Goal: Task Accomplishment & Management: Complete application form

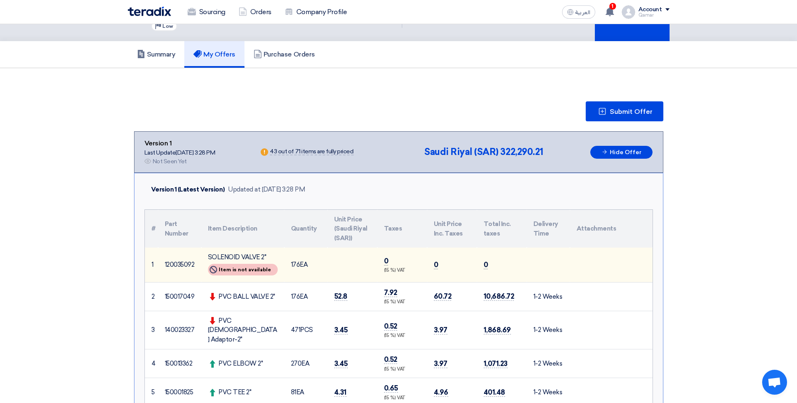
scroll to position [32, 0]
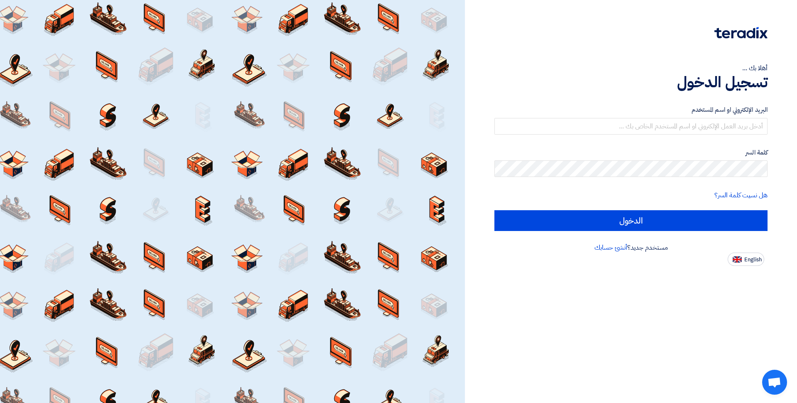
click at [747, 260] on span "English" at bounding box center [753, 260] width 17 height 6
type input "Sign in"
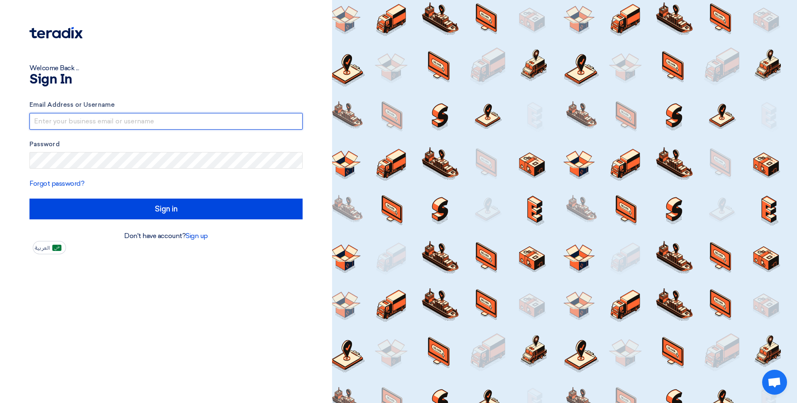
click at [113, 121] on input "text" at bounding box center [165, 121] width 273 height 17
type input "[EMAIL_ADDRESS][DOMAIN_NAME]"
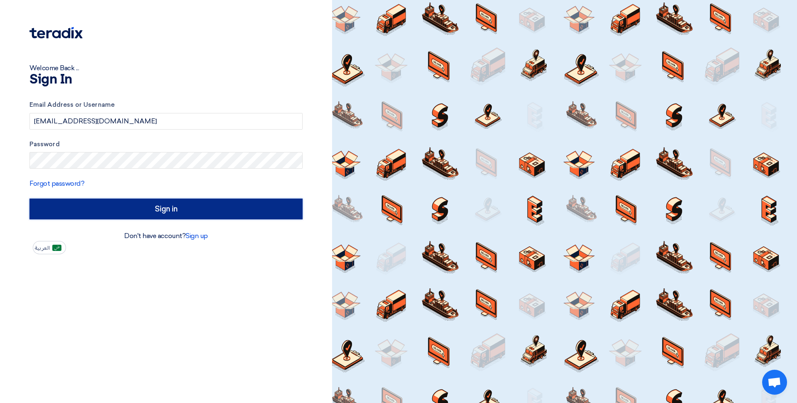
click at [103, 213] on input "Sign in" at bounding box center [165, 209] width 273 height 21
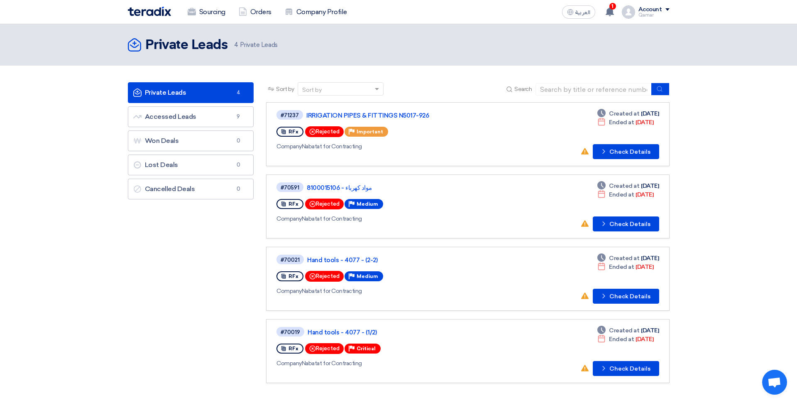
click at [562, 45] on div "Private Leads Private Leads 4 Private Leads" at bounding box center [399, 45] width 542 height 17
click at [396, 118] on link "IRRIGATION PIPES & FITTINGS N5017-926" at bounding box center [411, 115] width 208 height 7
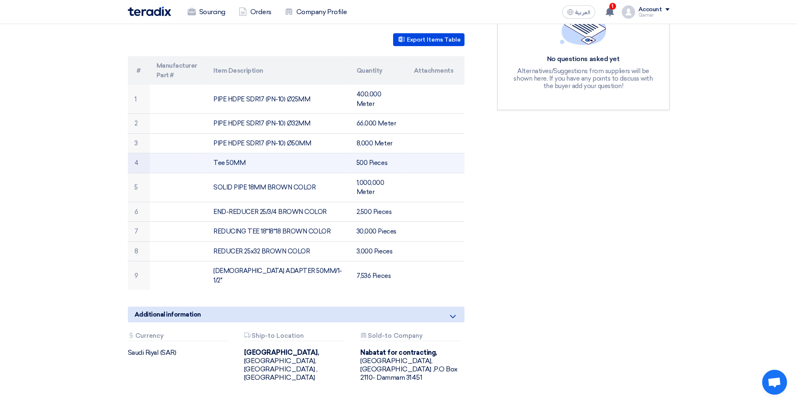
scroll to position [249, 0]
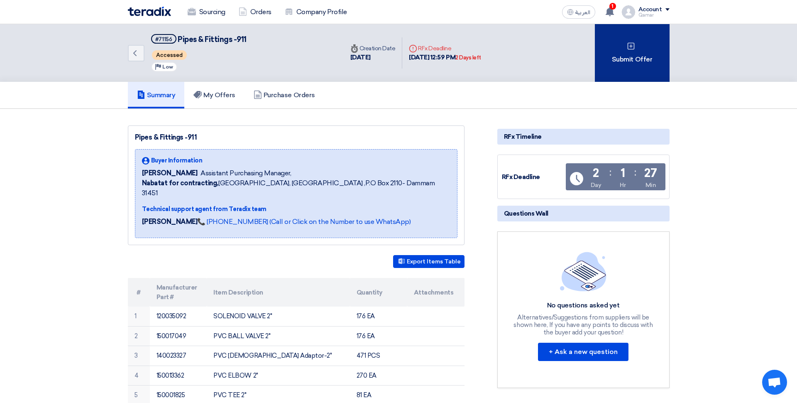
click at [637, 66] on div "Submit Offer" at bounding box center [632, 53] width 75 height 58
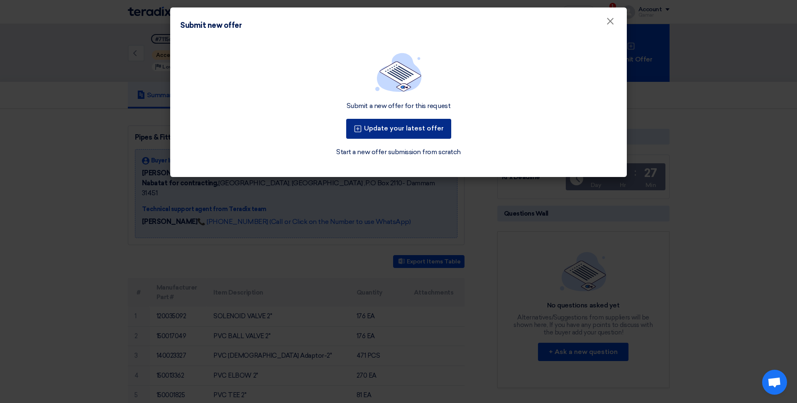
click at [405, 133] on button "Update your latest offer" at bounding box center [398, 129] width 105 height 20
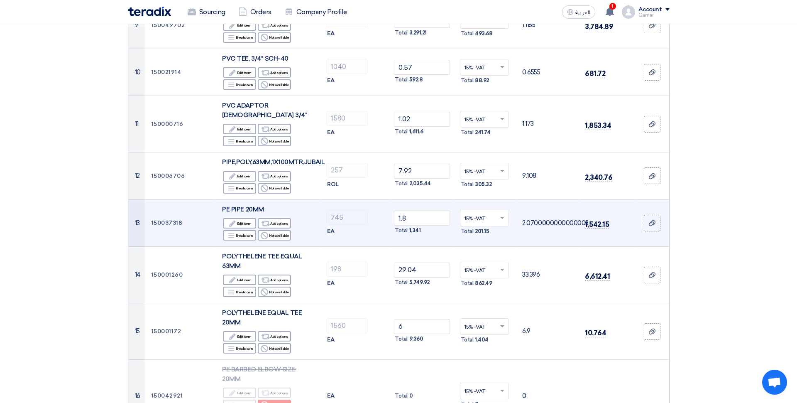
scroll to position [554, 0]
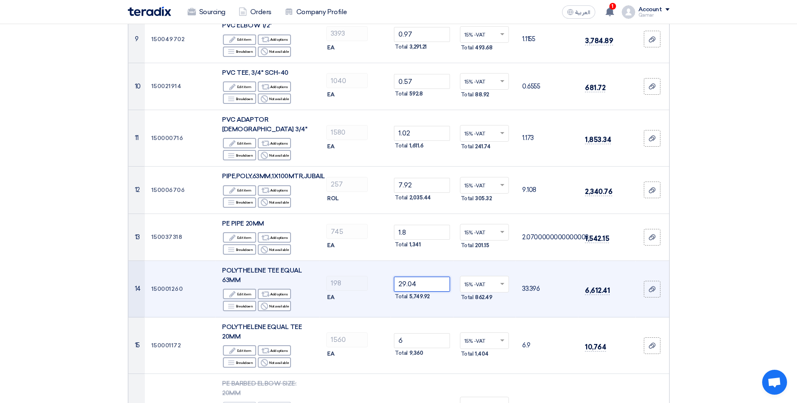
click at [423, 277] on input "29.04" at bounding box center [422, 284] width 56 height 15
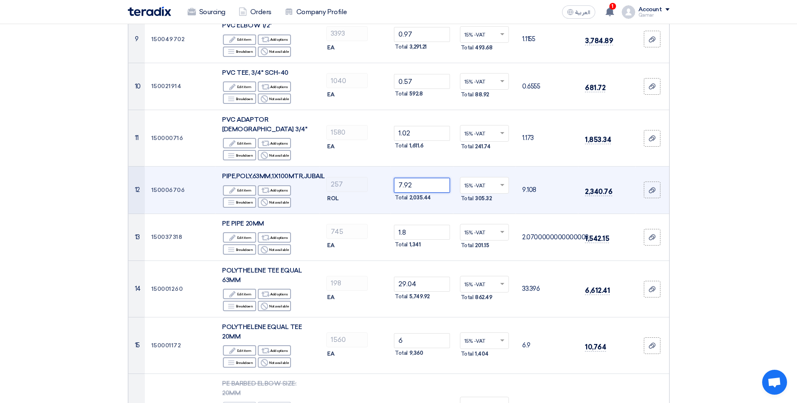
drag, startPoint x: 417, startPoint y: 146, endPoint x: 381, endPoint y: 148, distance: 35.8
click at [394, 178] on input "7.92" at bounding box center [422, 185] width 56 height 15
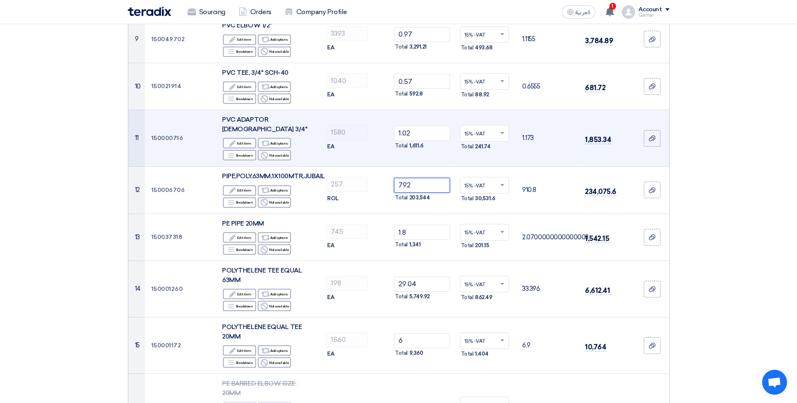
type input "792"
click at [379, 127] on td "1580 EA" at bounding box center [355, 138] width 71 height 56
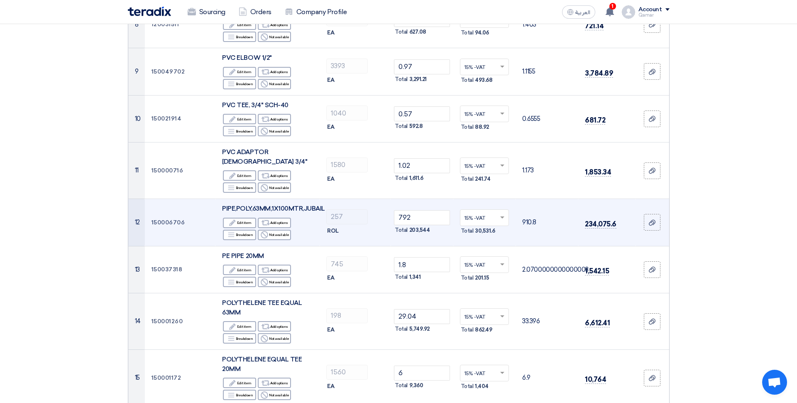
scroll to position [520, 0]
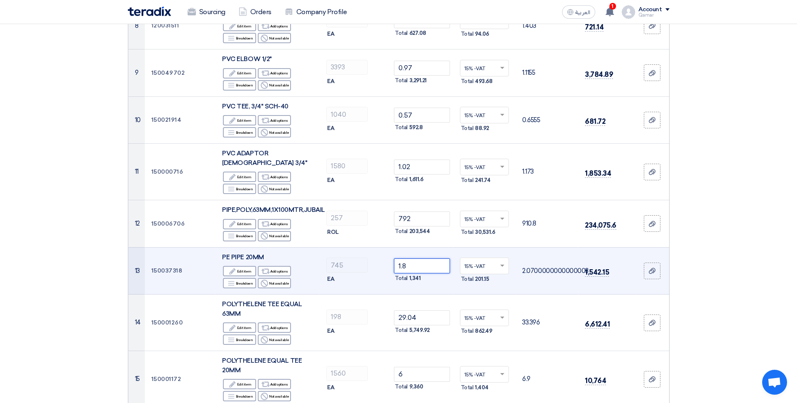
drag, startPoint x: 414, startPoint y: 229, endPoint x: 389, endPoint y: 228, distance: 25.0
click at [394, 258] on input "1.8" at bounding box center [422, 265] width 56 height 15
click at [433, 258] on input "180" at bounding box center [422, 265] width 56 height 15
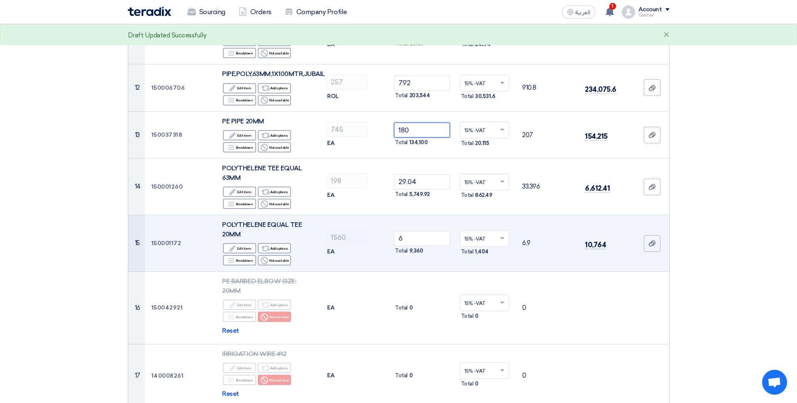
scroll to position [662, 0]
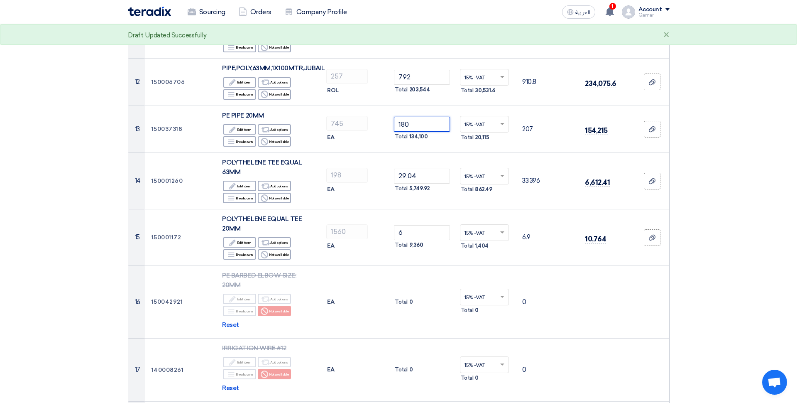
type input "180"
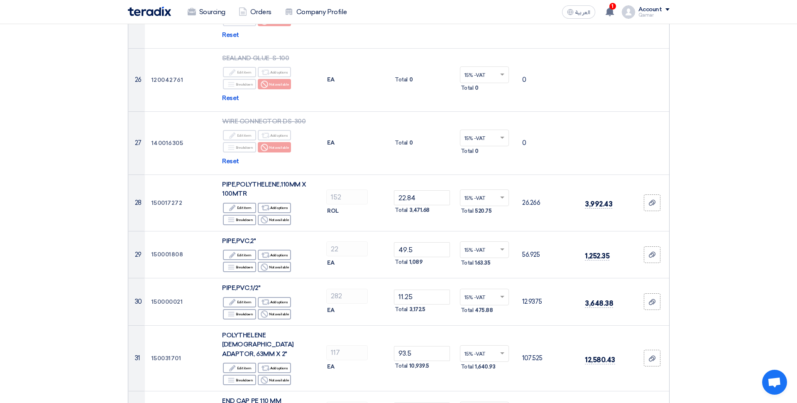
scroll to position [1485, 0]
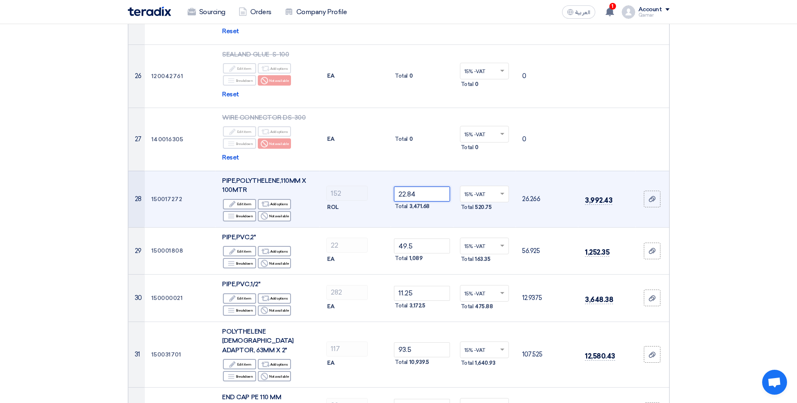
drag, startPoint x: 425, startPoint y: 158, endPoint x: 382, endPoint y: 158, distance: 43.2
click at [394, 186] on input "22.84" at bounding box center [422, 193] width 56 height 15
type input "2284"
click at [392, 181] on td "2284 Total 347,168" at bounding box center [422, 199] width 63 height 56
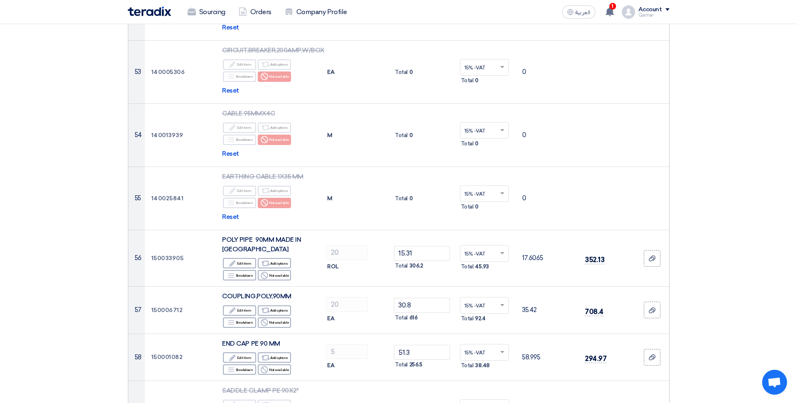
scroll to position [3050, 0]
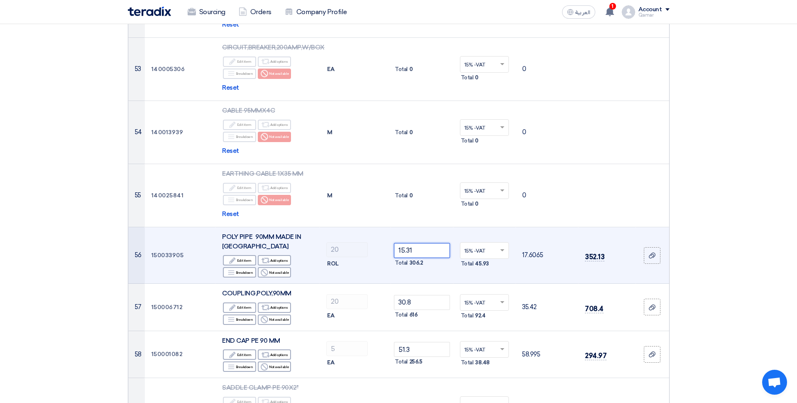
drag, startPoint x: 422, startPoint y: 215, endPoint x: 383, endPoint y: 213, distance: 39.9
click at [394, 243] on input "15.31" at bounding box center [422, 250] width 56 height 15
type input "1531"
click at [422, 238] on td "1531 Total 30,620" at bounding box center [422, 255] width 63 height 56
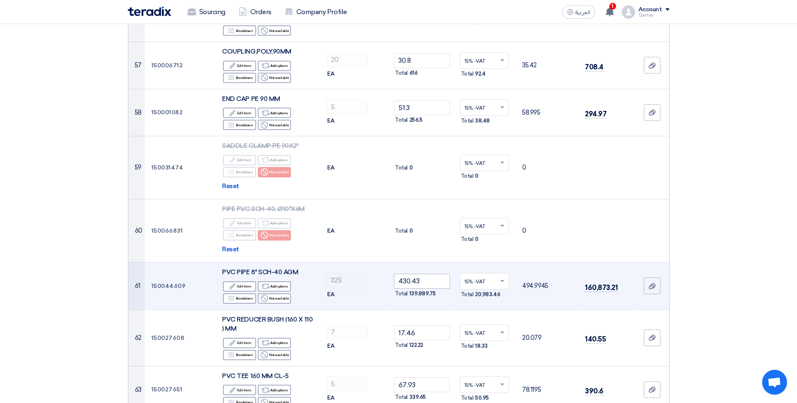
scroll to position [3295, 0]
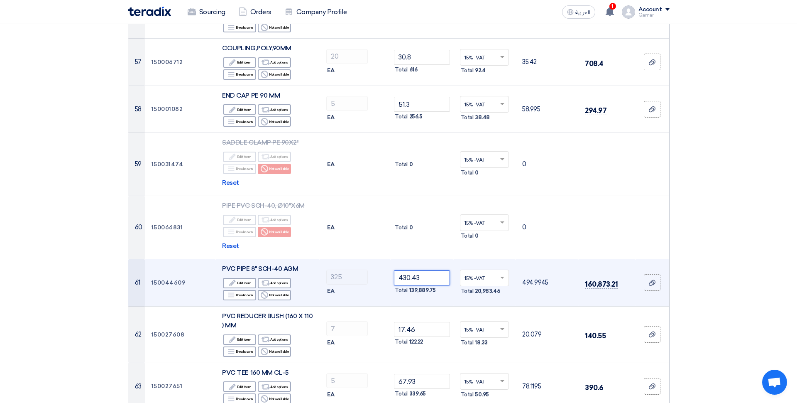
drag, startPoint x: 426, startPoint y: 240, endPoint x: 390, endPoint y: 240, distance: 36.6
click at [394, 270] on input "430.43" at bounding box center [422, 277] width 56 height 15
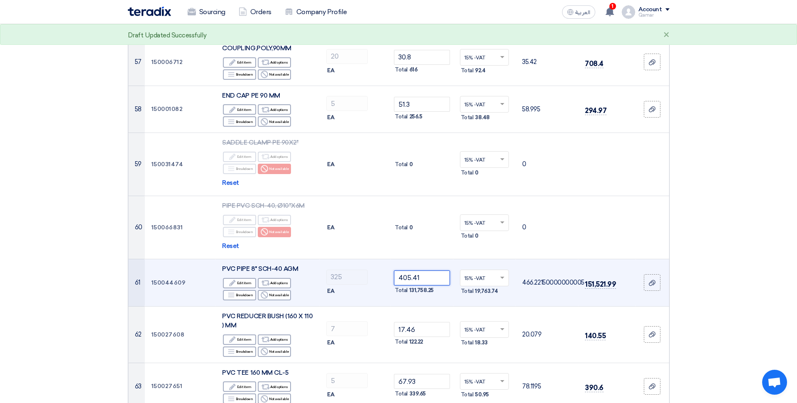
type input "405.41"
click at [410, 264] on td "405.41 Total 131,758.25" at bounding box center [422, 282] width 63 height 47
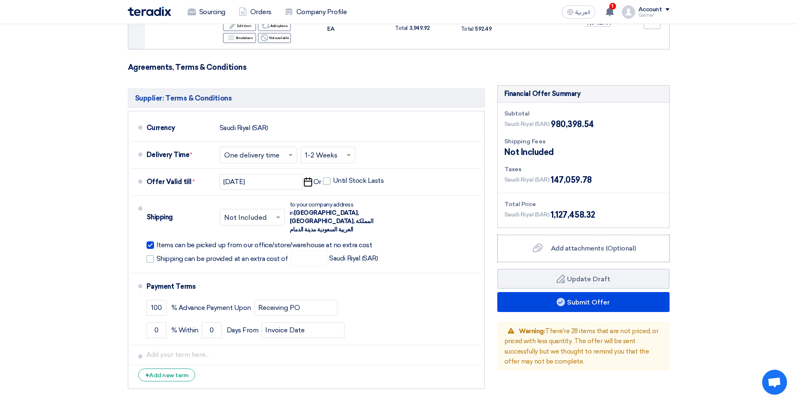
scroll to position [4169, 0]
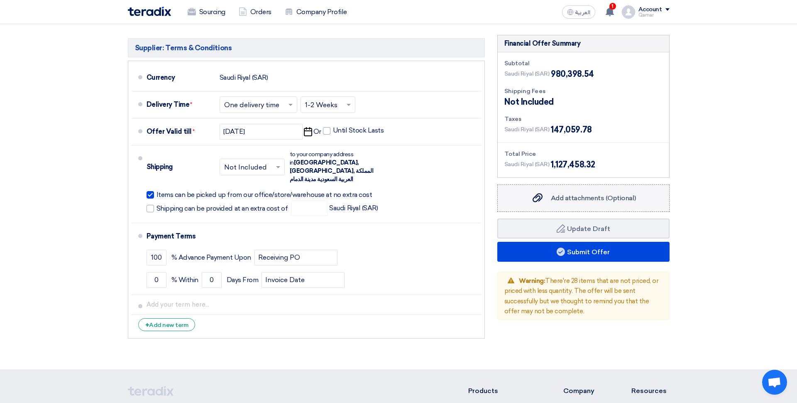
click at [581, 194] on span "Add attachments (Optional)" at bounding box center [593, 198] width 85 height 8
click at [0, 0] on input "Add attachments (Optional) Add attachments (Optional)" at bounding box center [0, 0] width 0 height 0
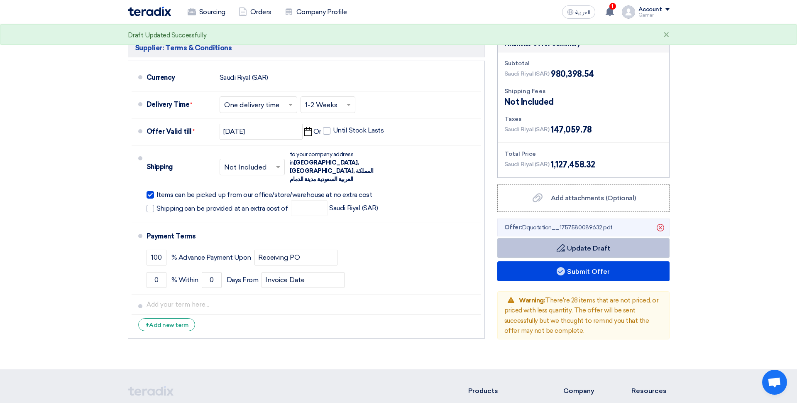
click at [582, 238] on button "Draft Update Draft" at bounding box center [584, 248] width 172 height 20
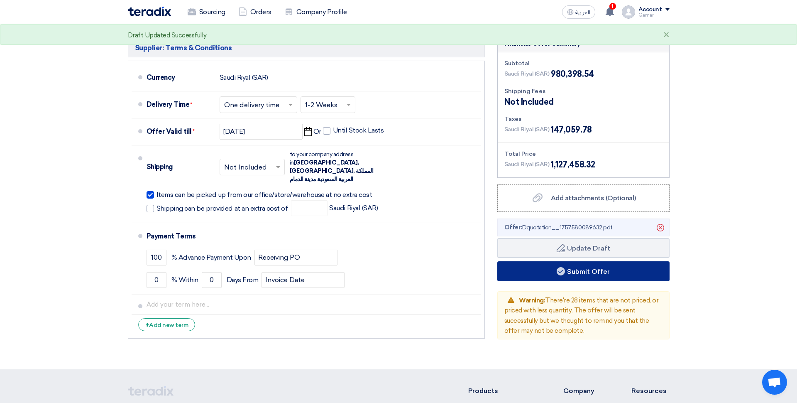
click at [593, 261] on button "Submit Offer" at bounding box center [584, 271] width 172 height 20
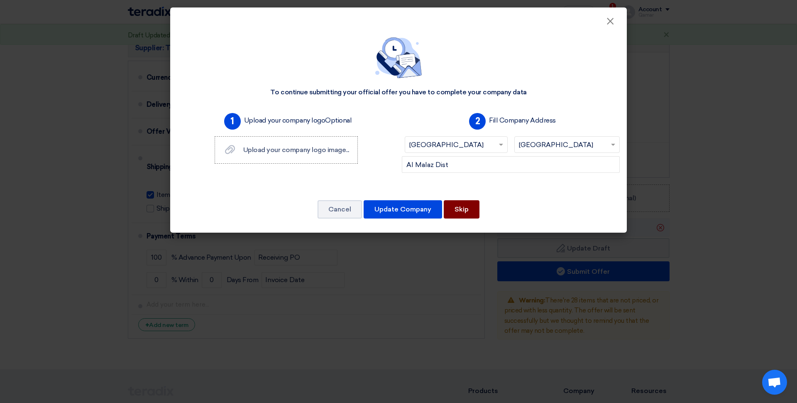
click at [478, 213] on button "Skip" at bounding box center [462, 209] width 36 height 18
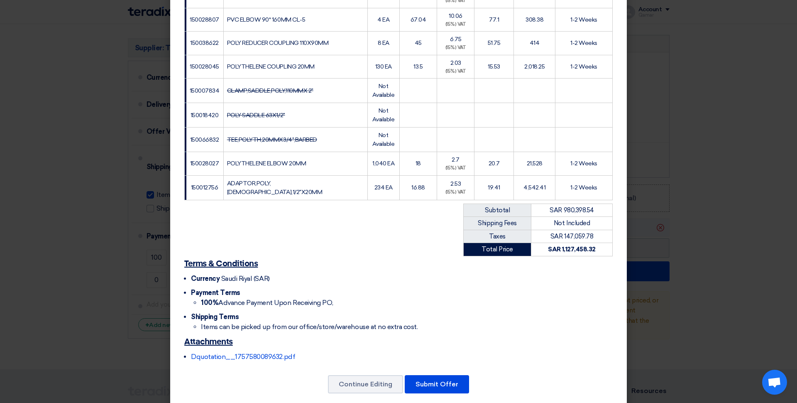
scroll to position [1662, 0]
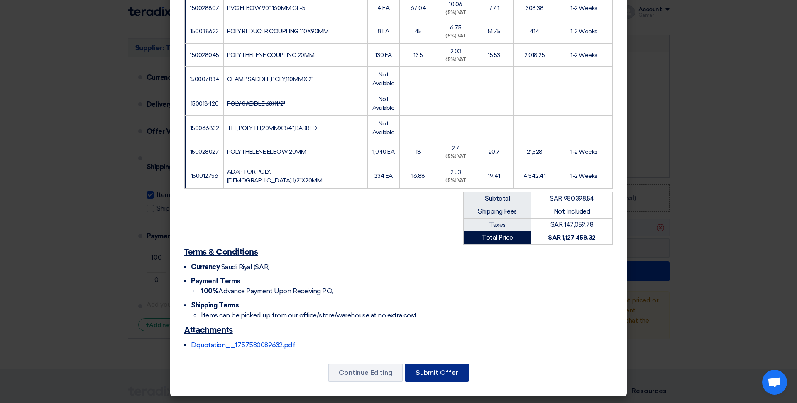
click at [447, 377] on button "Submit Offer" at bounding box center [437, 372] width 64 height 18
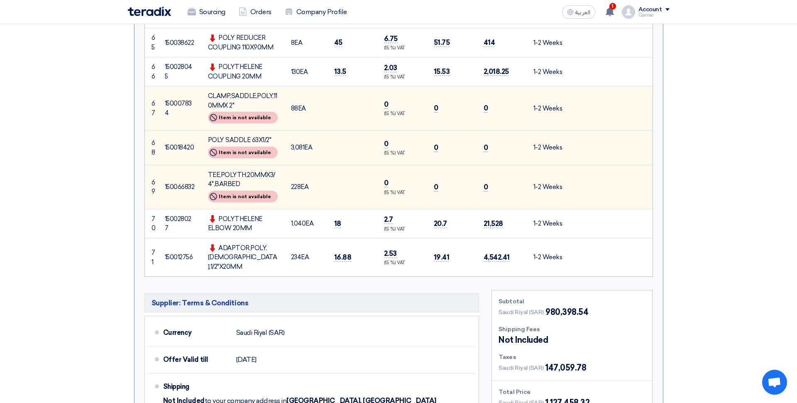
scroll to position [2552, 0]
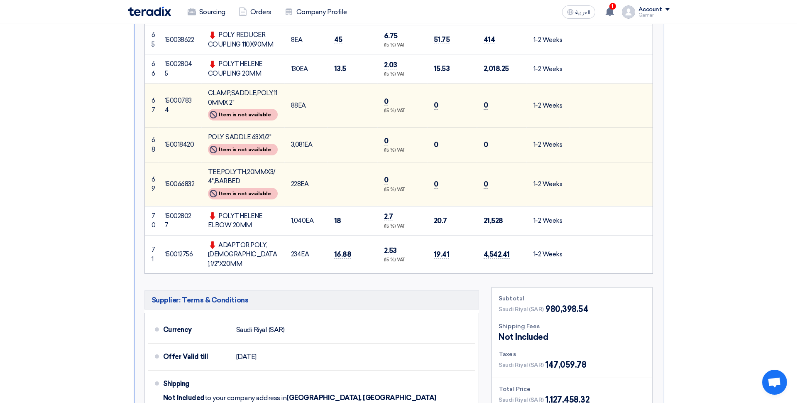
click at [275, 235] on td "ADAPTOR,POLY,MALE,1/2"X20MM" at bounding box center [242, 254] width 83 height 38
drag, startPoint x: 305, startPoint y: 137, endPoint x: 289, endPoint y: 137, distance: 15.8
click at [289, 206] on td "1,040 EA" at bounding box center [305, 220] width 43 height 29
click at [291, 206] on td "1,040 EA" at bounding box center [305, 220] width 43 height 29
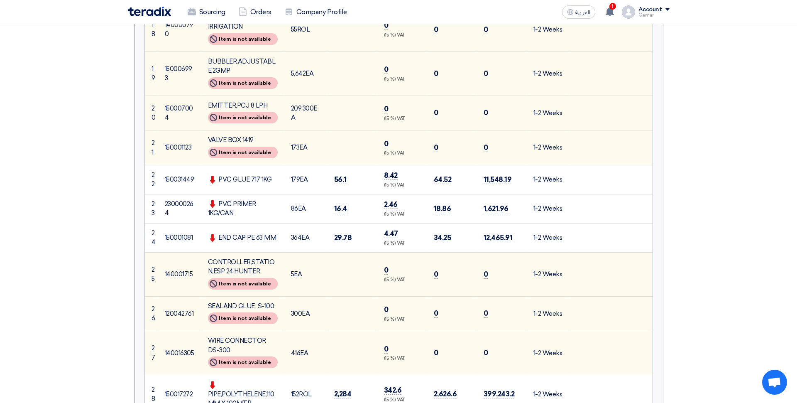
scroll to position [0, 0]
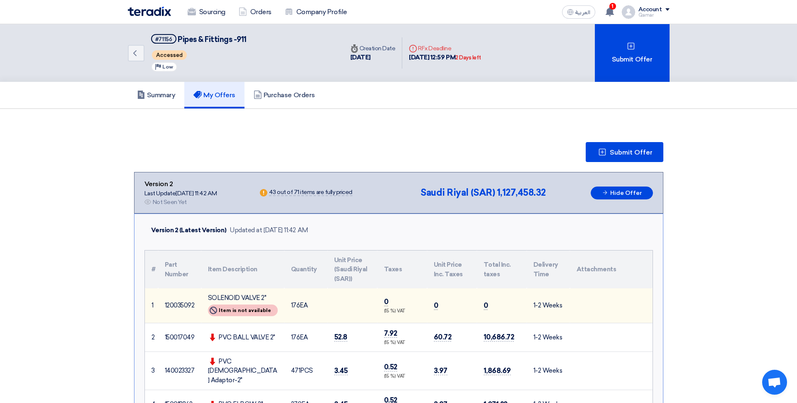
click at [290, 147] on div "Submit Offer" at bounding box center [399, 152] width 530 height 20
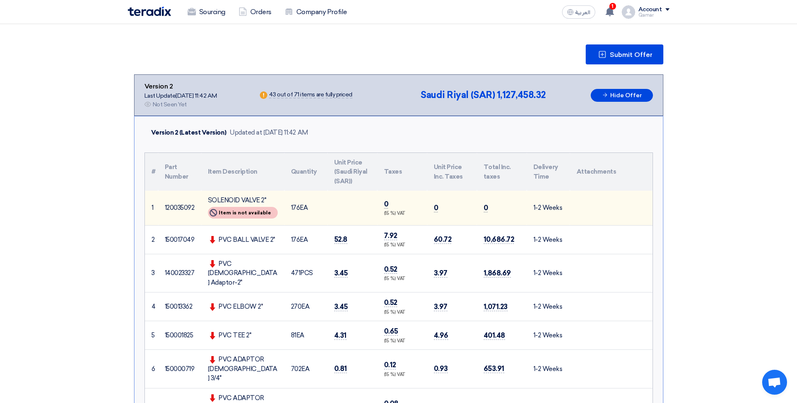
scroll to position [136, 0]
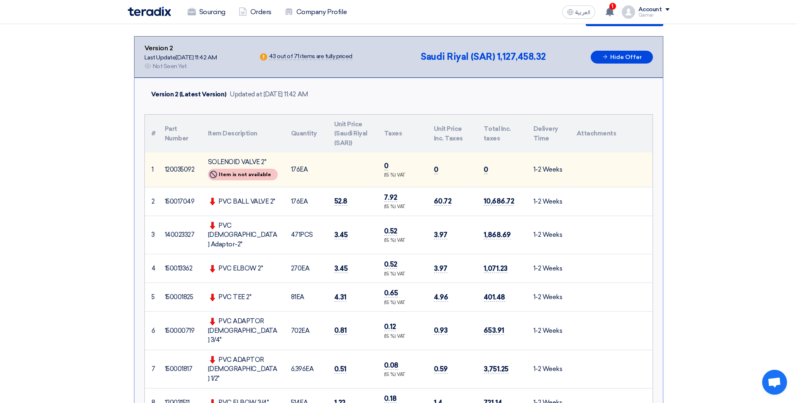
click at [310, 204] on td "176 EA" at bounding box center [305, 201] width 43 height 29
drag, startPoint x: 299, startPoint y: 202, endPoint x: 286, endPoint y: 201, distance: 13.3
click at [286, 201] on td "176 EA" at bounding box center [305, 201] width 43 height 29
click at [314, 216] on td "471 PCS" at bounding box center [305, 235] width 43 height 39
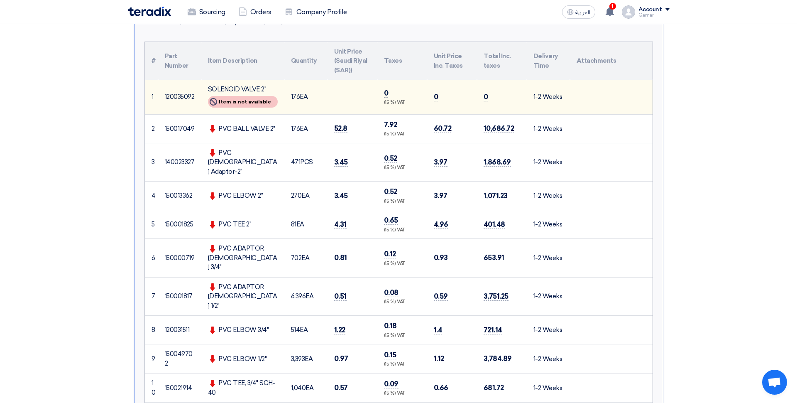
scroll to position [209, 0]
drag, startPoint x: 300, startPoint y: 157, endPoint x: 306, endPoint y: 172, distance: 17.0
click at [292, 157] on td "471 PCS" at bounding box center [305, 161] width 43 height 39
click at [321, 169] on td "471 PCS" at bounding box center [305, 161] width 43 height 39
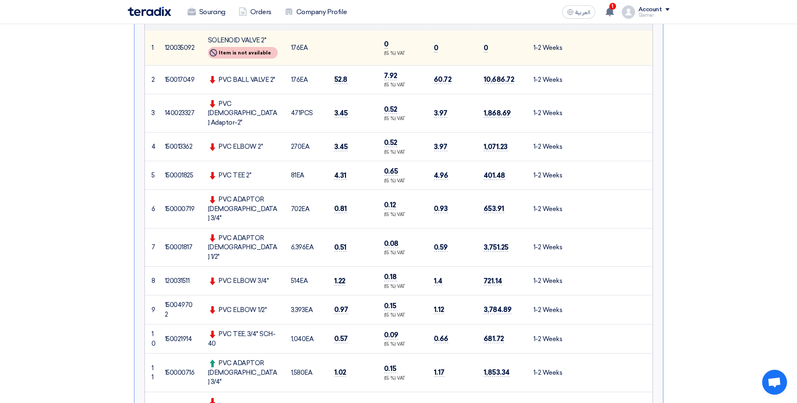
scroll to position [258, 0]
click at [315, 161] on td "81 EA" at bounding box center [305, 175] width 43 height 29
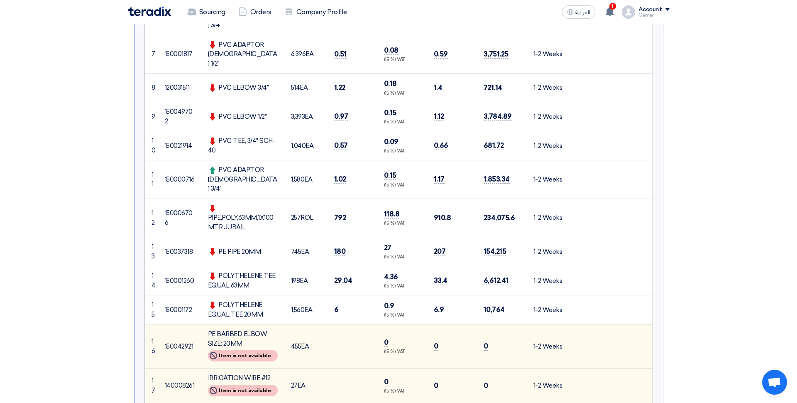
scroll to position [463, 0]
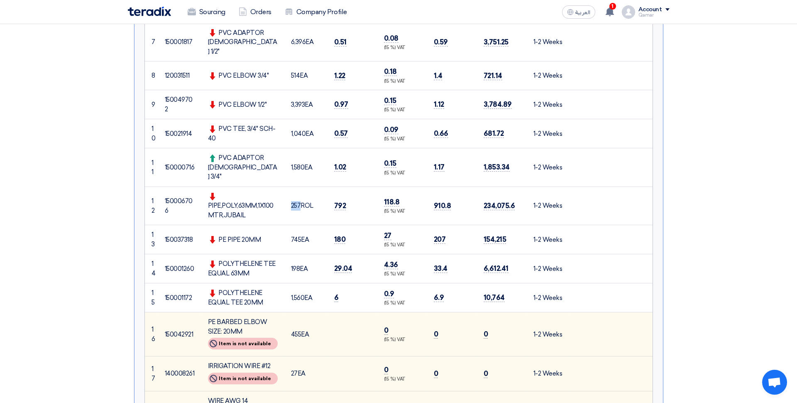
drag, startPoint x: 297, startPoint y: 168, endPoint x: 293, endPoint y: 172, distance: 5.9
click at [291, 186] on td "257 ROL" at bounding box center [305, 205] width 43 height 39
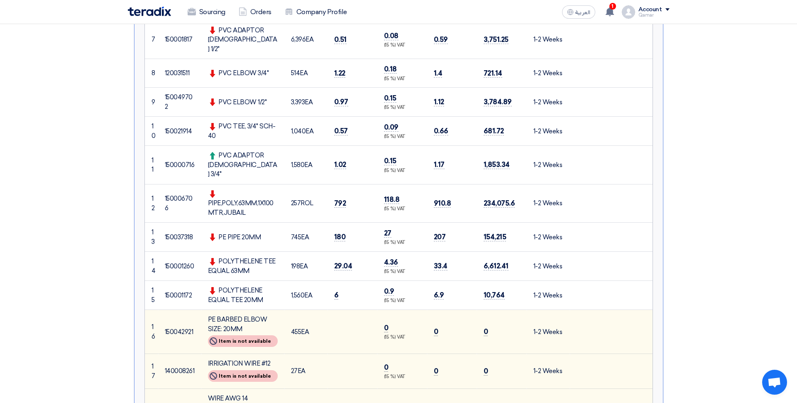
click at [296, 233] on span "745" at bounding box center [296, 236] width 10 height 7
click at [314, 223] on td "745 EA" at bounding box center [305, 237] width 43 height 29
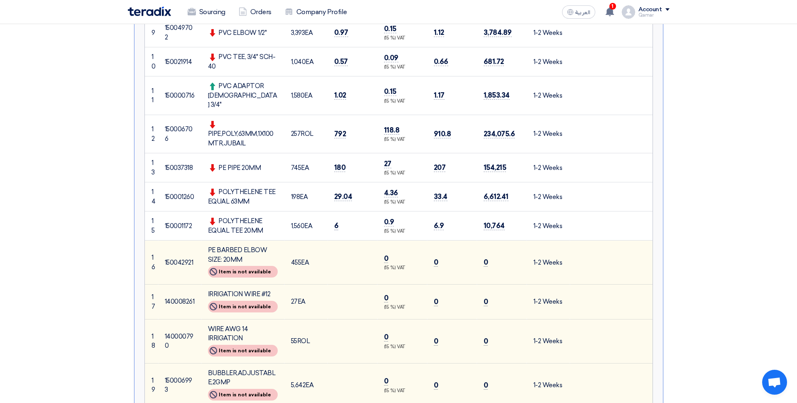
scroll to position [539, 0]
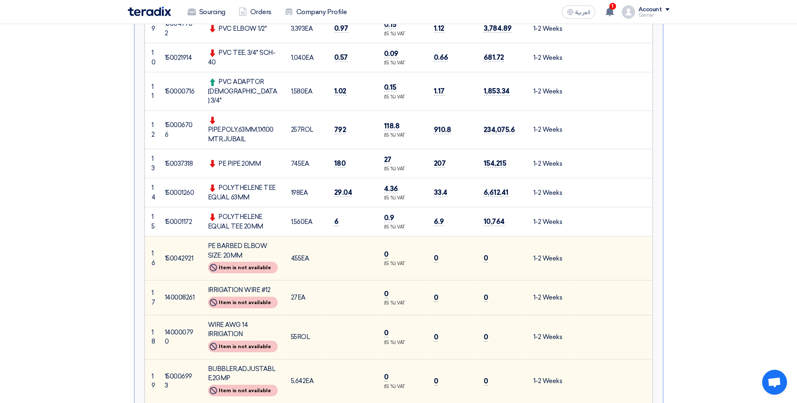
click at [299, 218] on span "1,560" at bounding box center [298, 221] width 14 height 7
click at [301, 207] on td "1,560 EA" at bounding box center [305, 221] width 43 height 29
click at [296, 255] on span "455" at bounding box center [296, 258] width 10 height 7
click at [317, 238] on td "455 EA" at bounding box center [305, 258] width 43 height 44
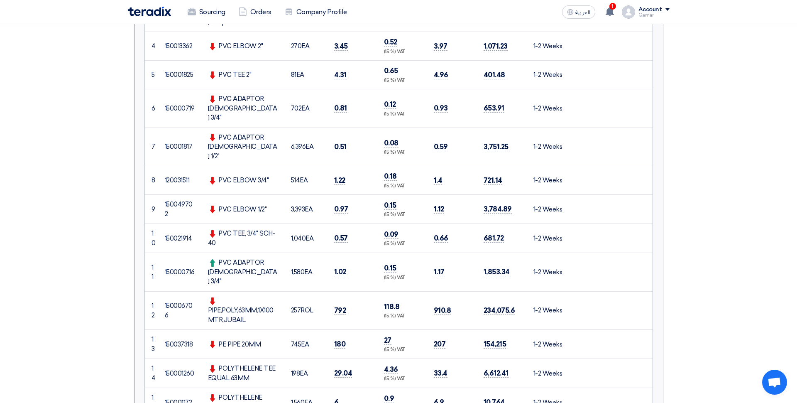
scroll to position [0, 0]
